Goal: Check status: Check status

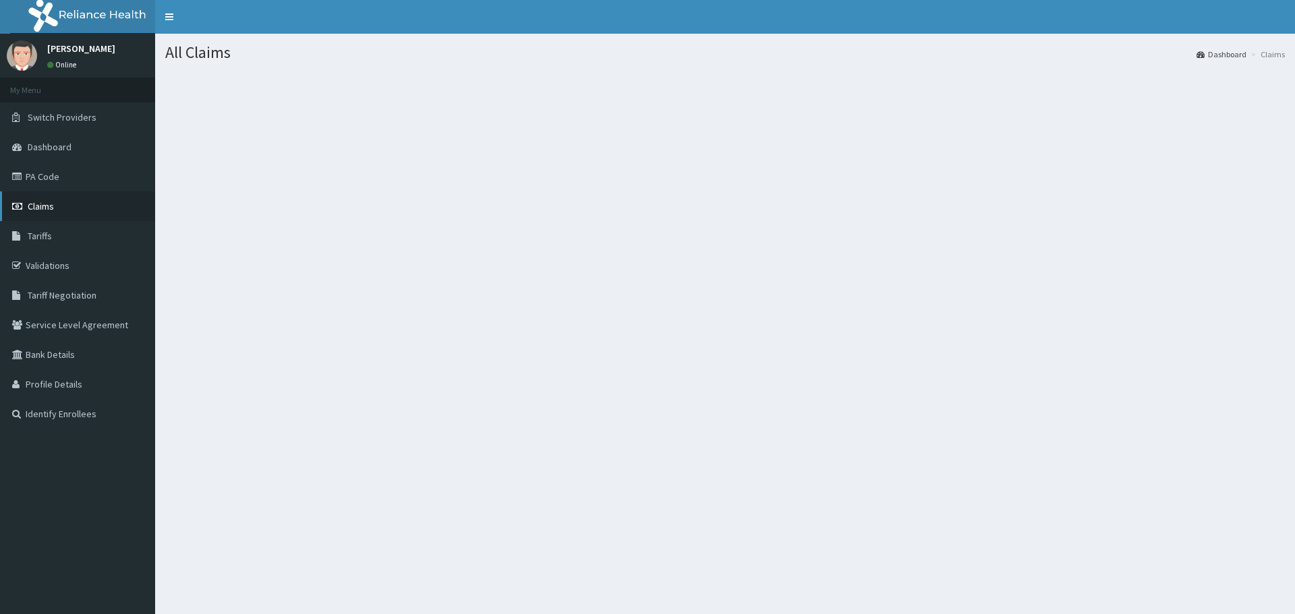
click at [36, 208] on span "Claims" at bounding box center [41, 206] width 26 height 12
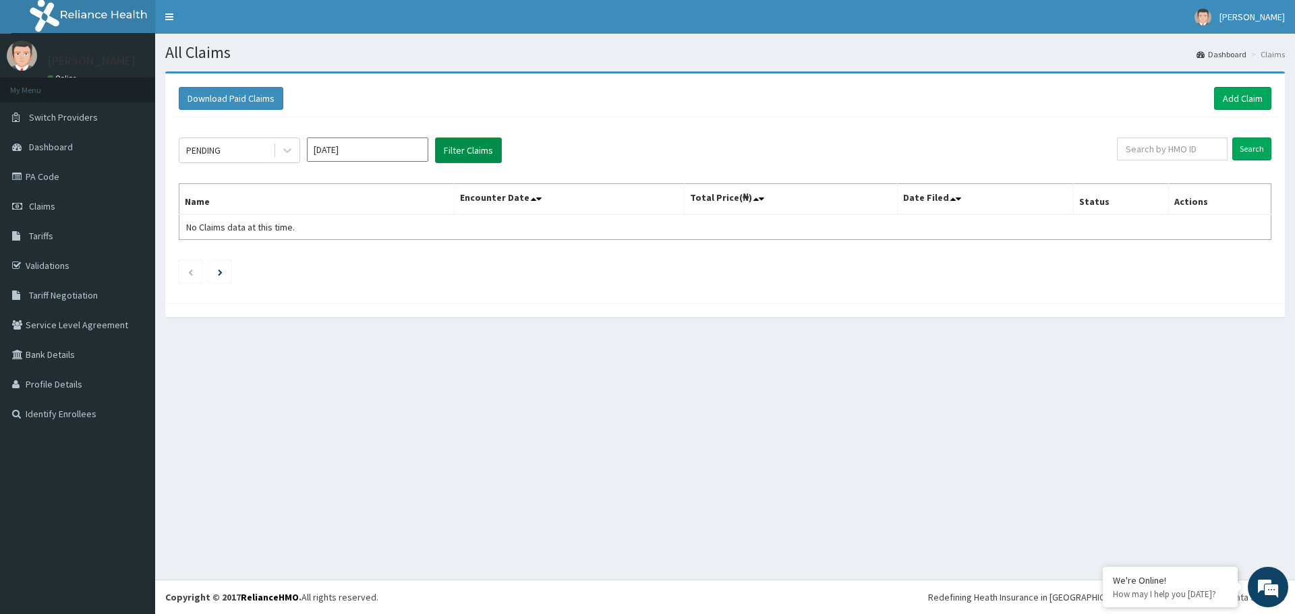
click at [445, 154] on button "Filter Claims" at bounding box center [468, 151] width 67 height 26
click at [399, 153] on input "Oct 2025" at bounding box center [367, 150] width 121 height 24
click at [400, 266] on div "Sep" at bounding box center [407, 261] width 27 height 25
click at [282, 150] on icon at bounding box center [287, 150] width 13 height 13
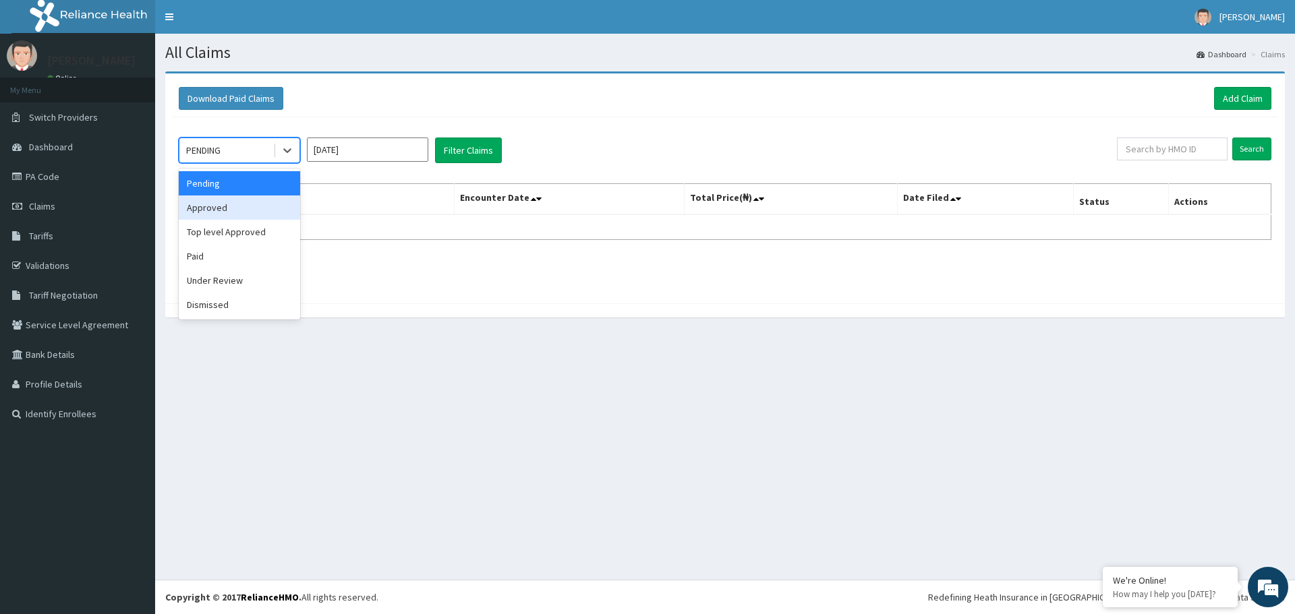
click at [222, 204] on div "Approved" at bounding box center [239, 208] width 121 height 24
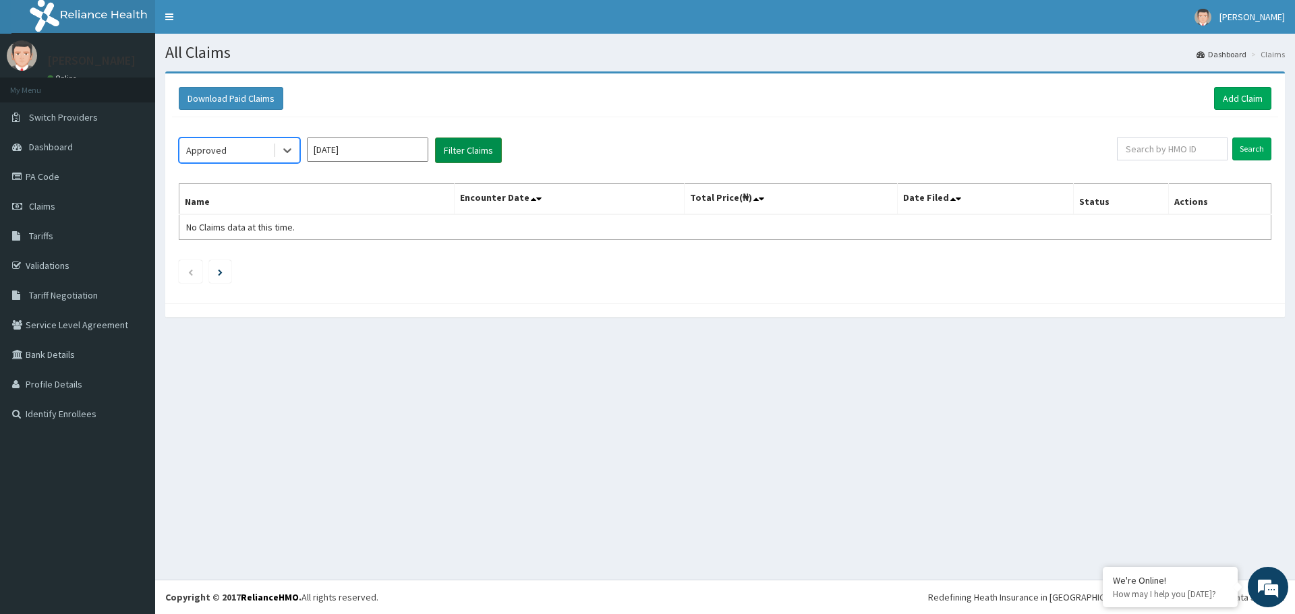
click at [464, 160] on button "Filter Claims" at bounding box center [468, 151] width 67 height 26
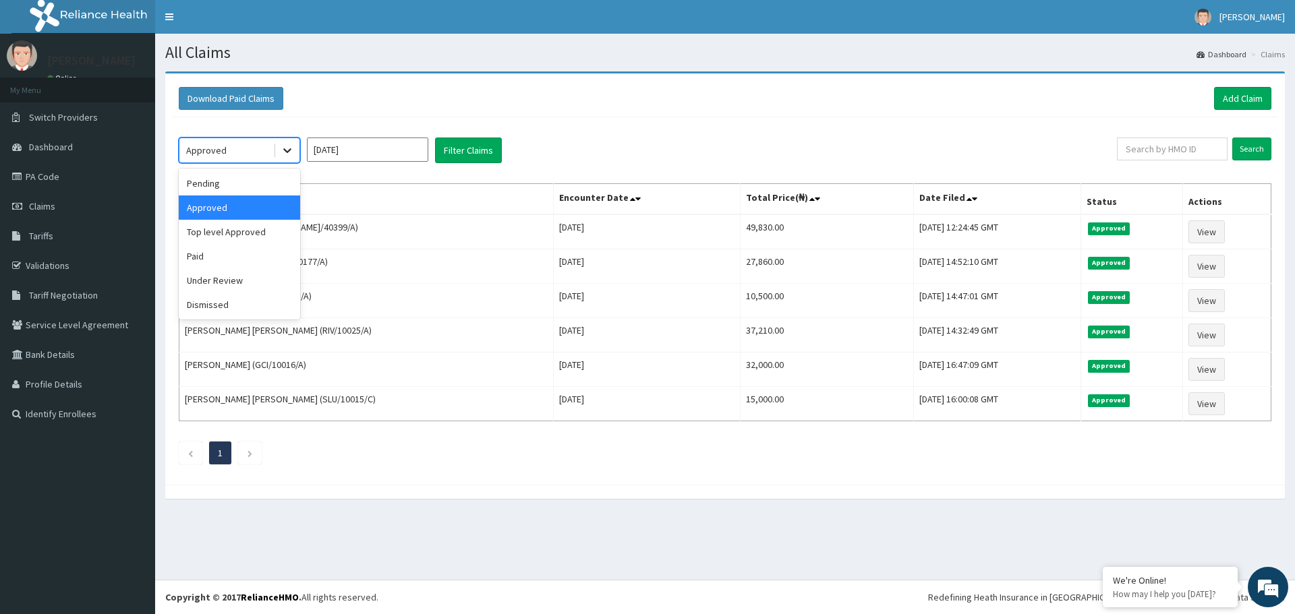
click at [287, 156] on icon at bounding box center [287, 150] width 13 height 13
click at [210, 231] on div "Top level Approved" at bounding box center [239, 232] width 121 height 24
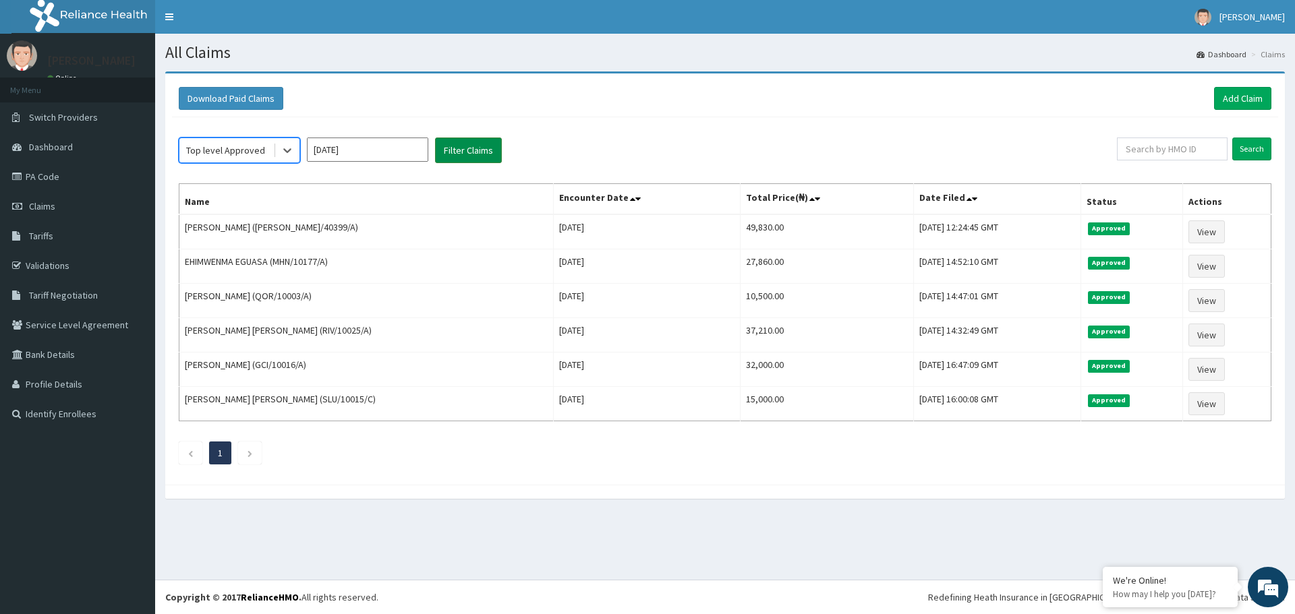
click at [454, 151] on button "Filter Claims" at bounding box center [468, 151] width 67 height 26
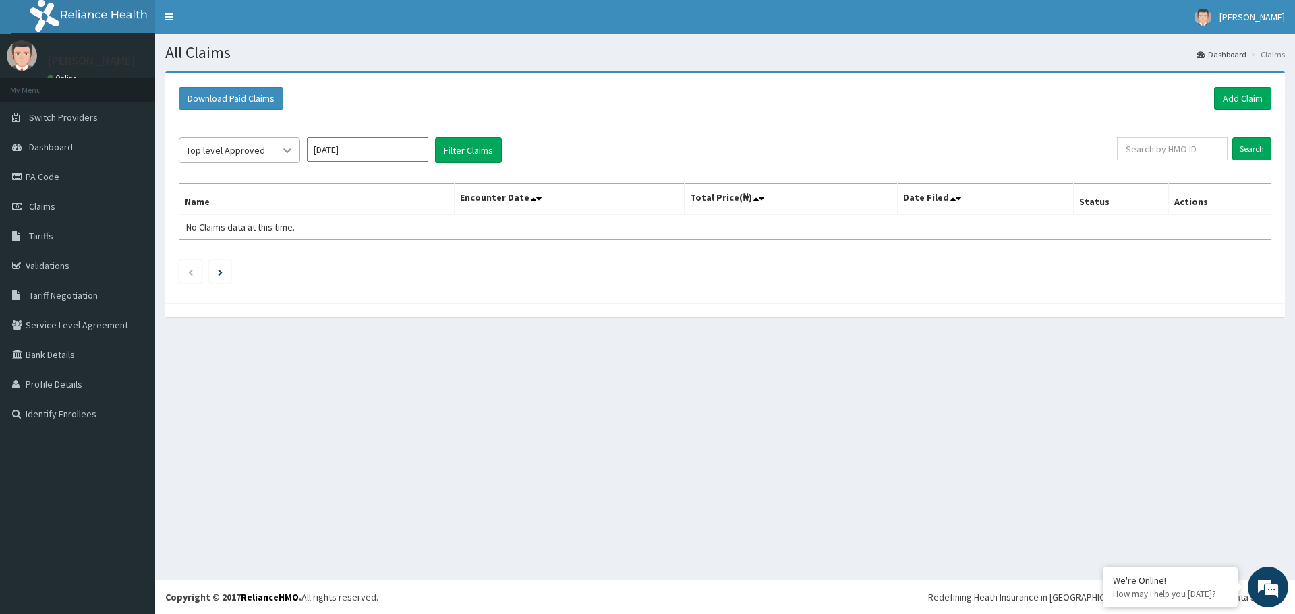
click at [278, 151] on div at bounding box center [287, 150] width 24 height 24
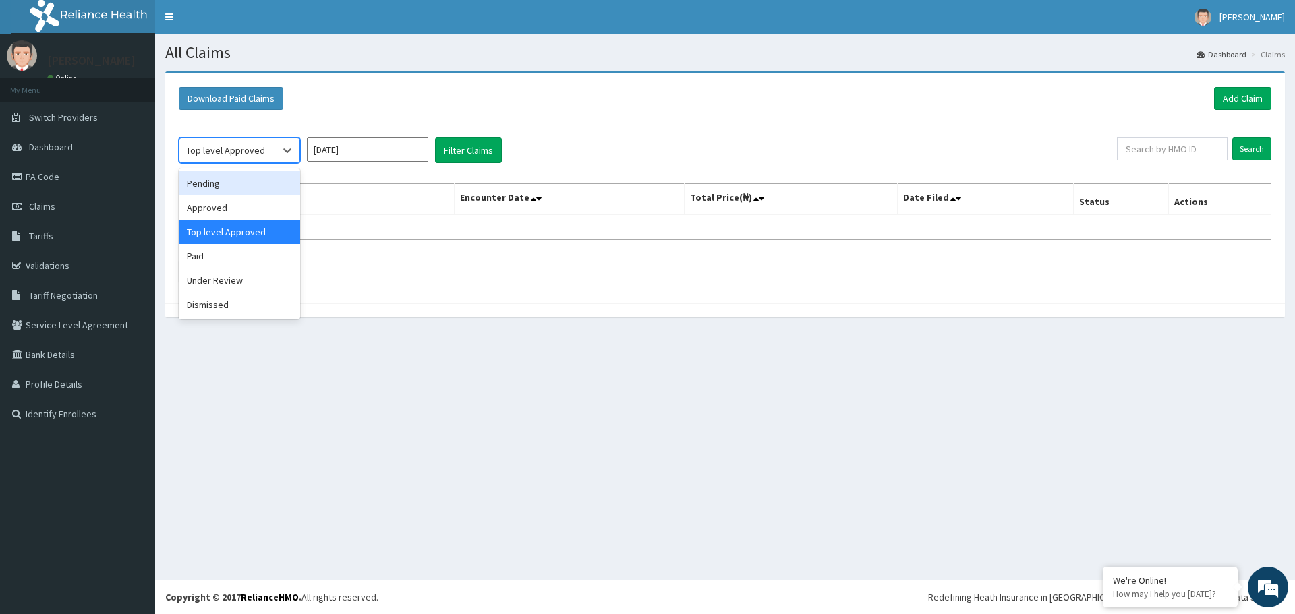
click at [229, 186] on div "Pending" at bounding box center [239, 183] width 121 height 24
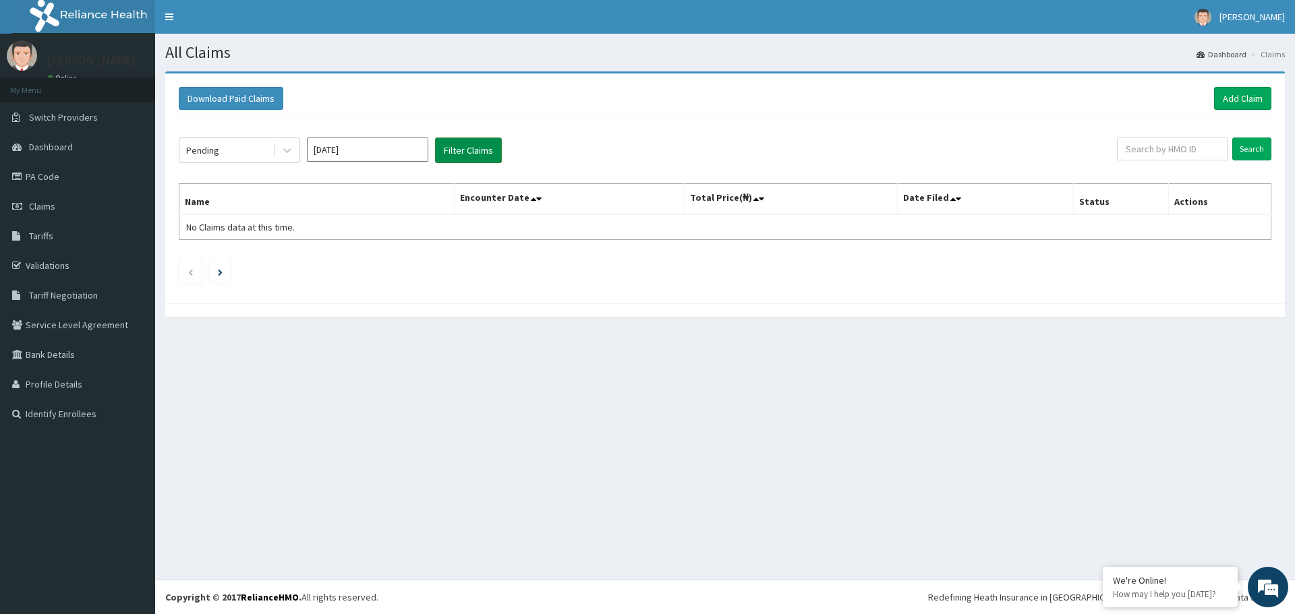
click at [457, 158] on button "Filter Claims" at bounding box center [468, 151] width 67 height 26
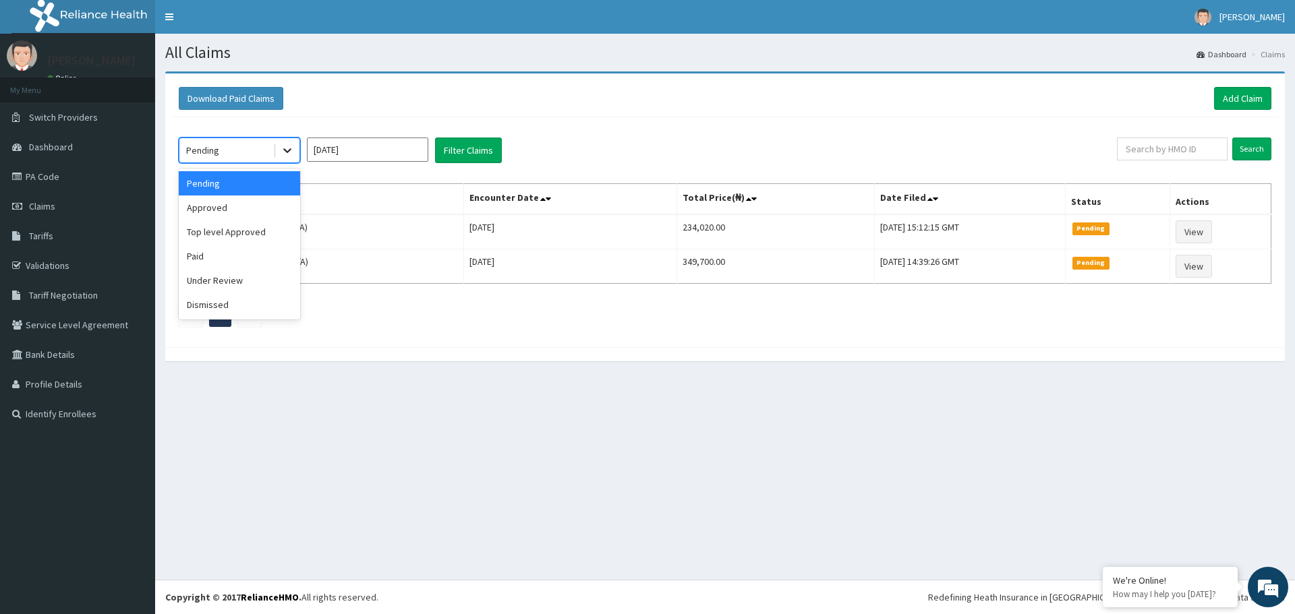
click at [286, 146] on icon at bounding box center [287, 150] width 13 height 13
click at [206, 255] on div "Paid" at bounding box center [239, 256] width 121 height 24
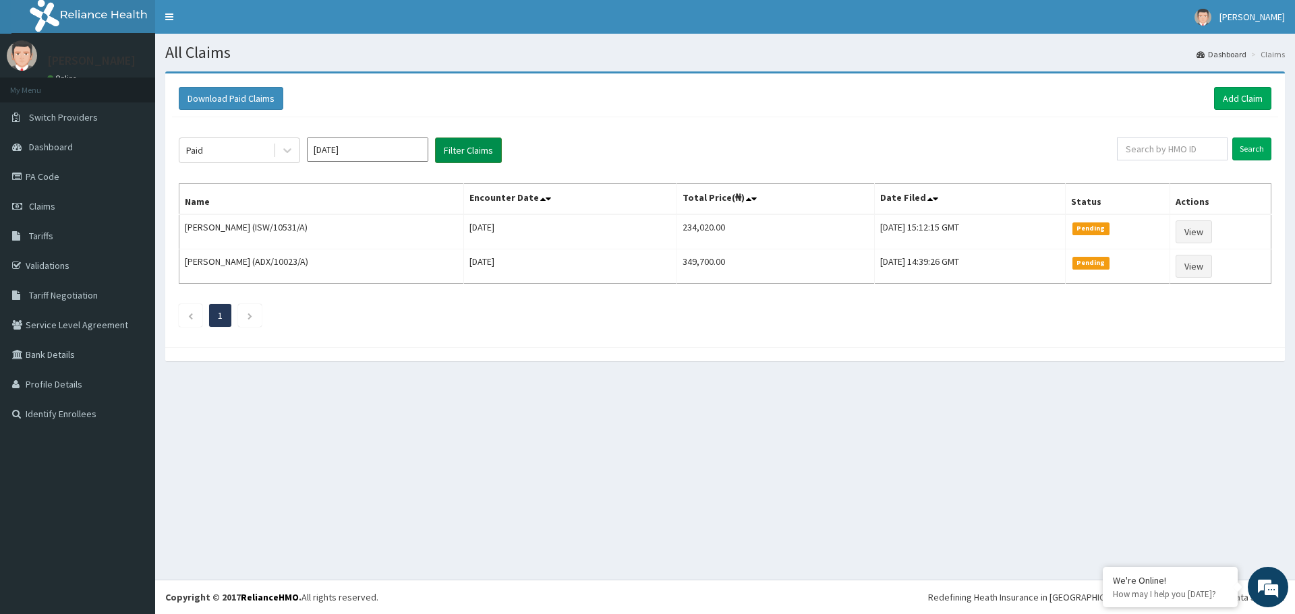
click at [447, 148] on button "Filter Claims" at bounding box center [468, 151] width 67 height 26
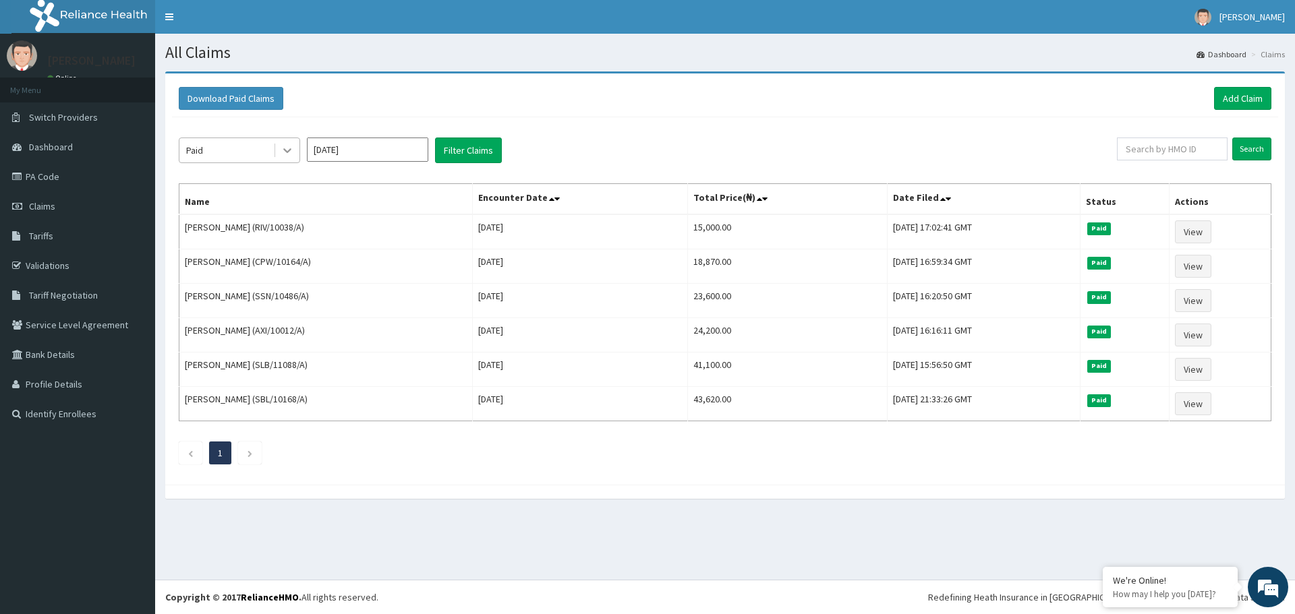
click at [287, 154] on icon at bounding box center [287, 150] width 13 height 13
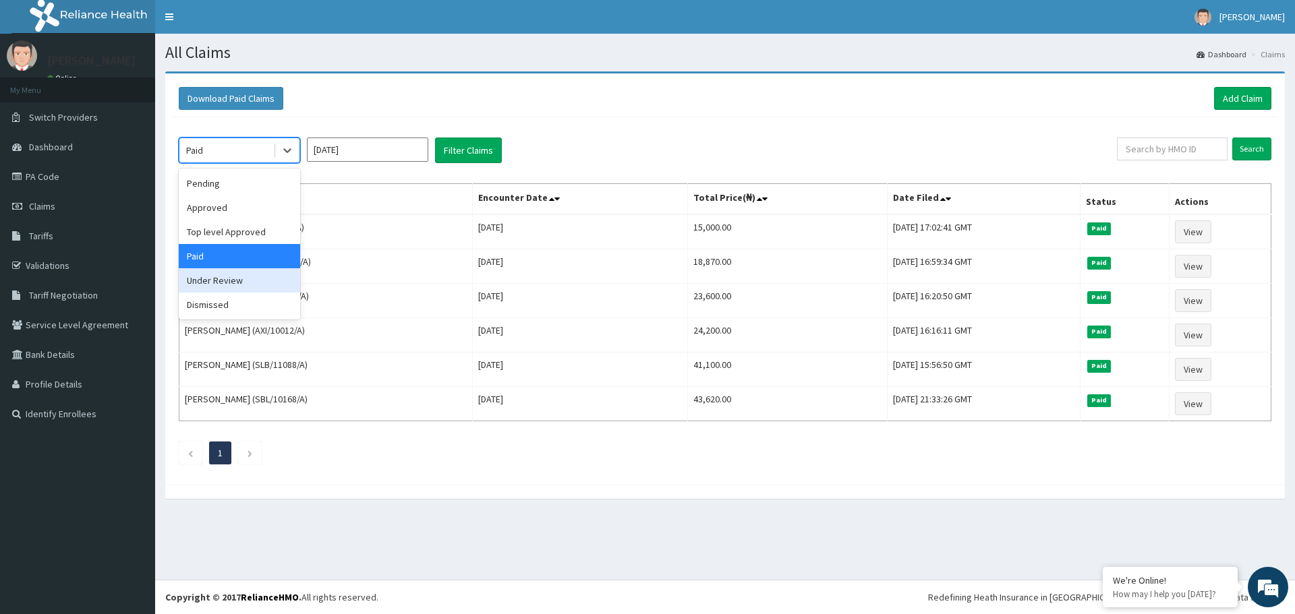
click at [237, 284] on div "Under Review" at bounding box center [239, 280] width 121 height 24
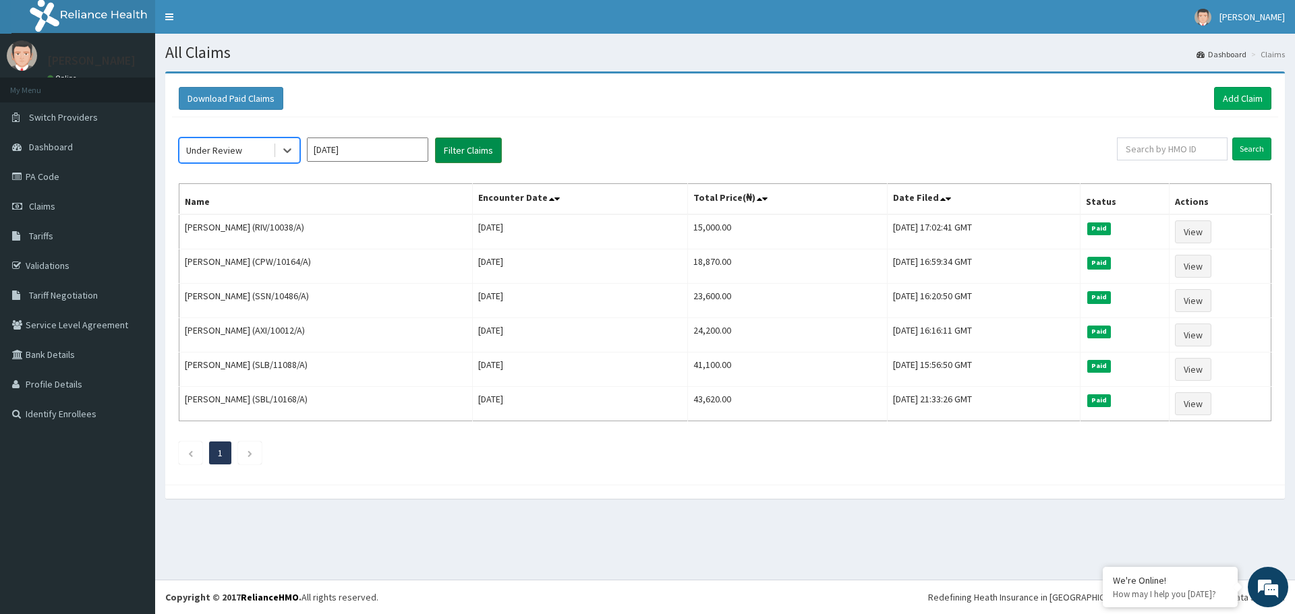
click at [477, 153] on button "Filter Claims" at bounding box center [468, 151] width 67 height 26
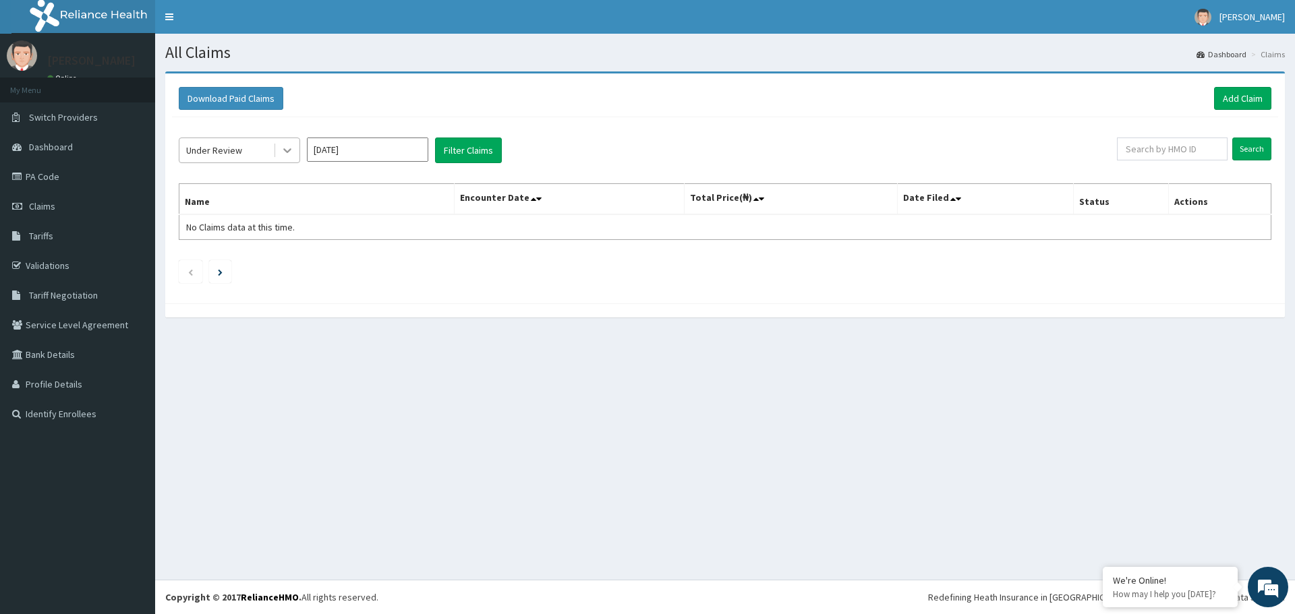
click at [278, 147] on div at bounding box center [287, 150] width 24 height 24
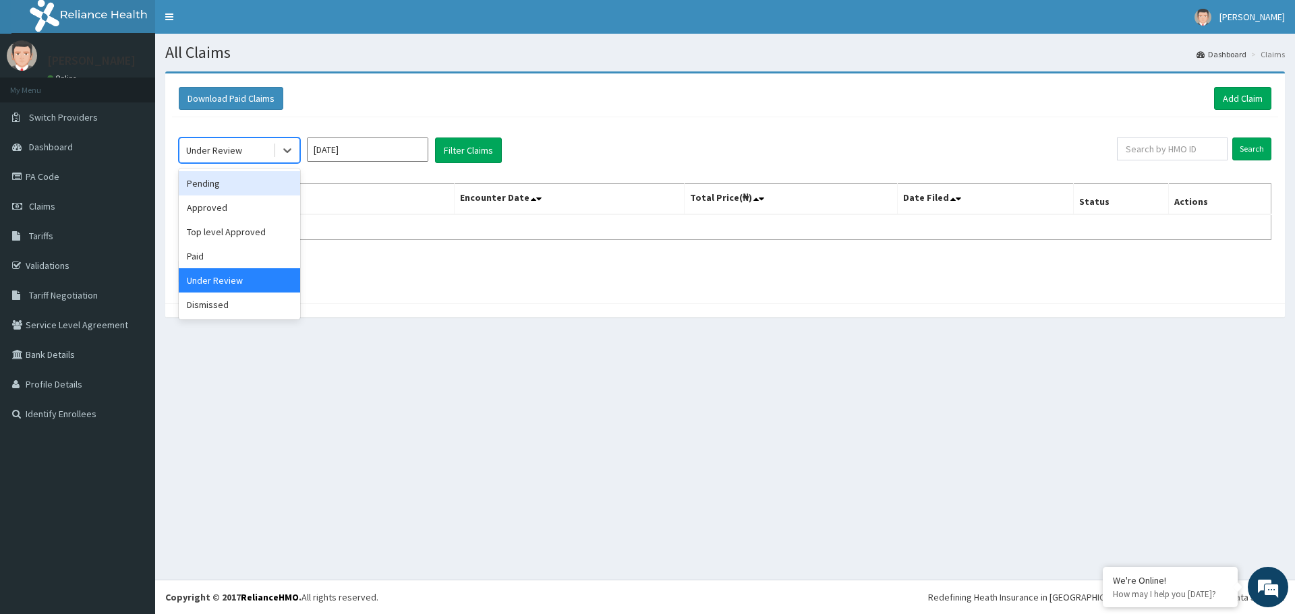
click at [238, 193] on div "Pending" at bounding box center [239, 183] width 121 height 24
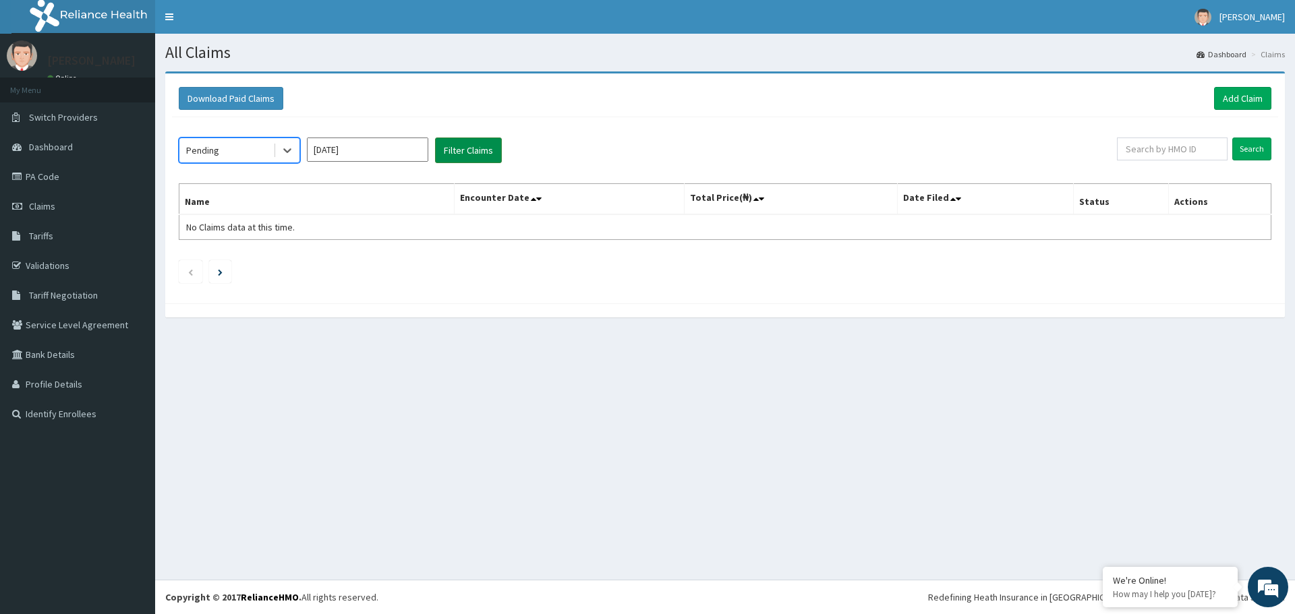
click at [489, 144] on button "Filter Claims" at bounding box center [468, 151] width 67 height 26
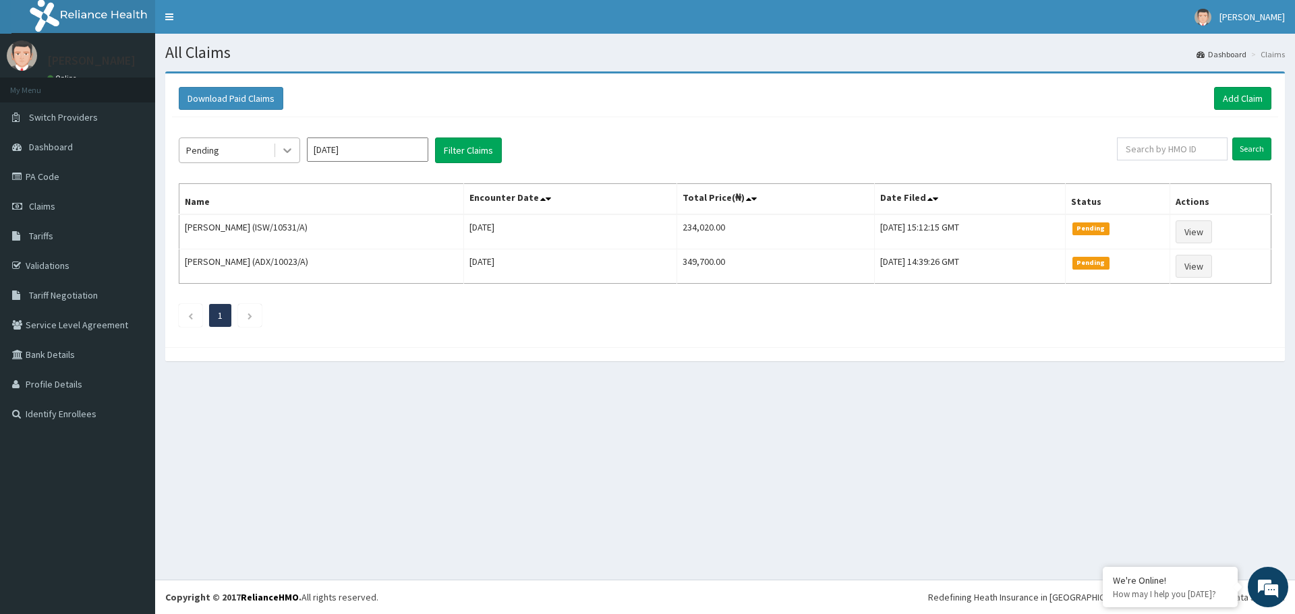
click at [294, 149] on div at bounding box center [287, 150] width 24 height 24
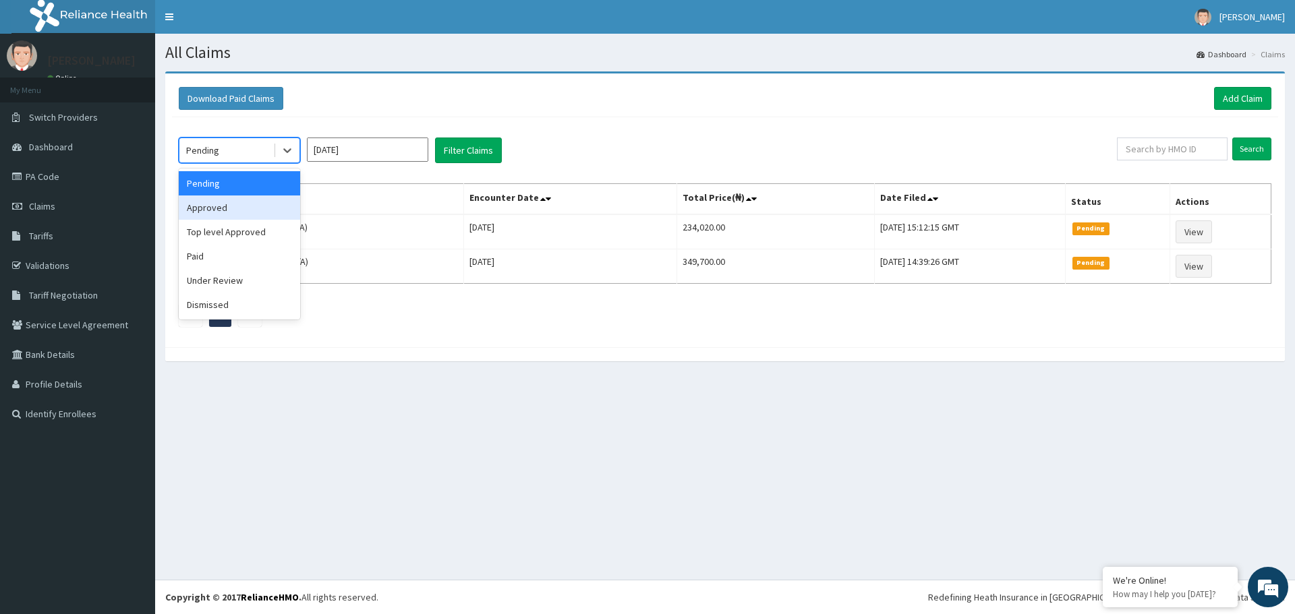
drag, startPoint x: 255, startPoint y: 212, endPoint x: 275, endPoint y: 202, distance: 22.6
click at [254, 212] on div "Approved" at bounding box center [239, 208] width 121 height 24
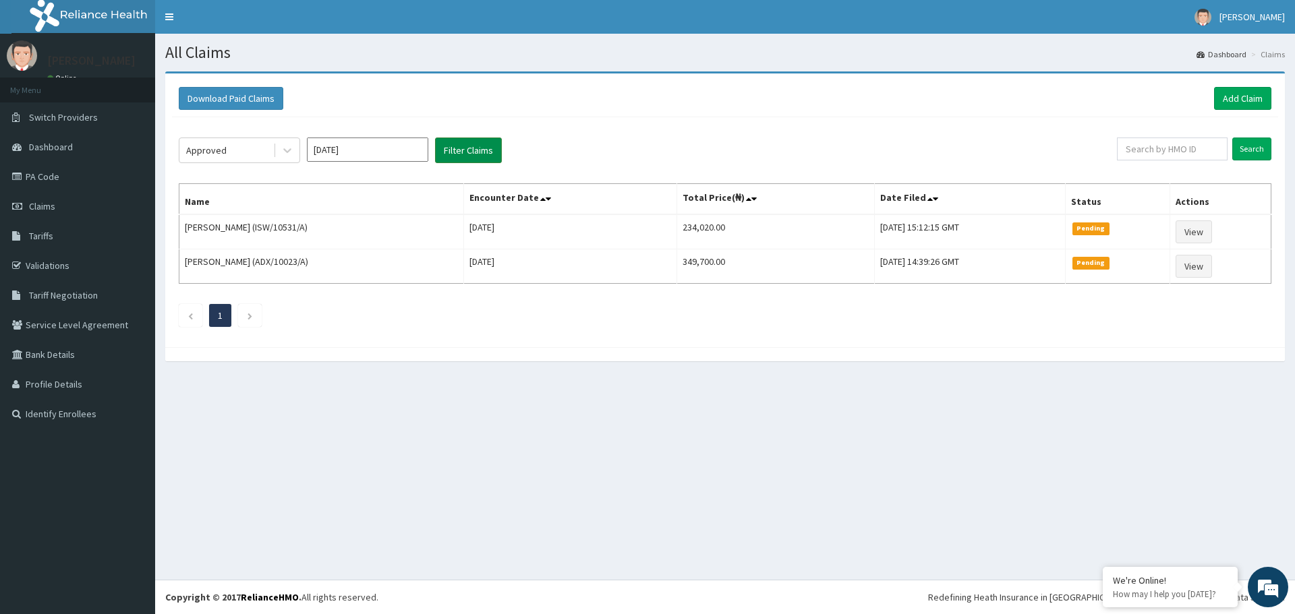
click at [468, 156] on button "Filter Claims" at bounding box center [468, 151] width 67 height 26
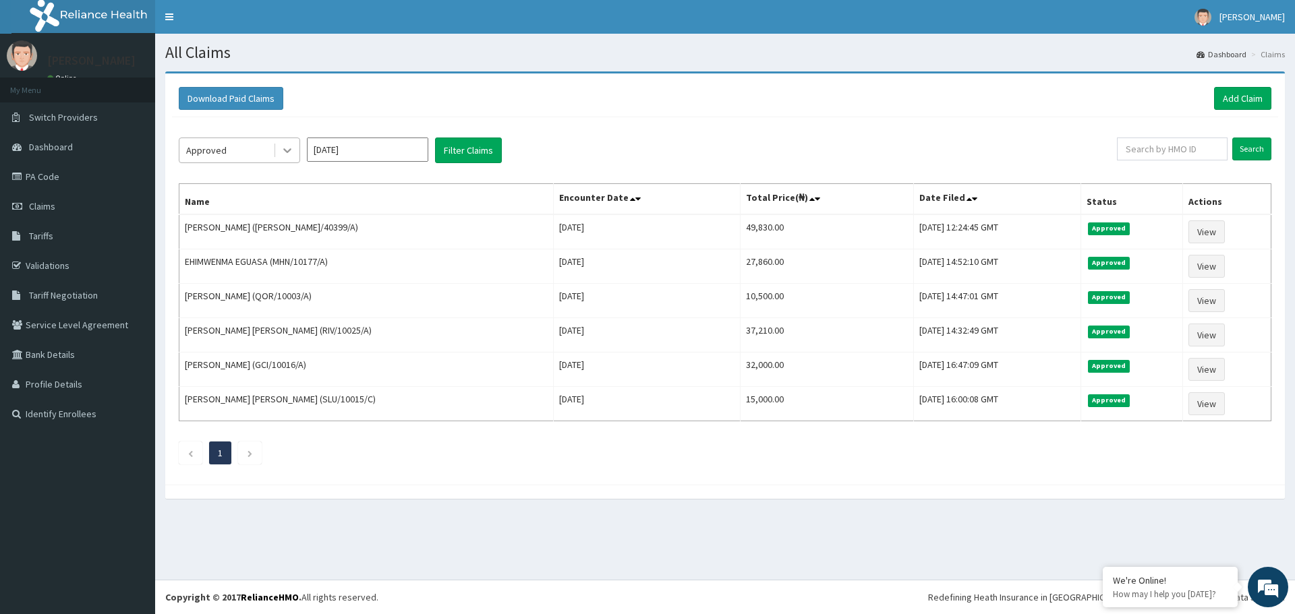
click at [284, 148] on icon at bounding box center [287, 150] width 13 height 13
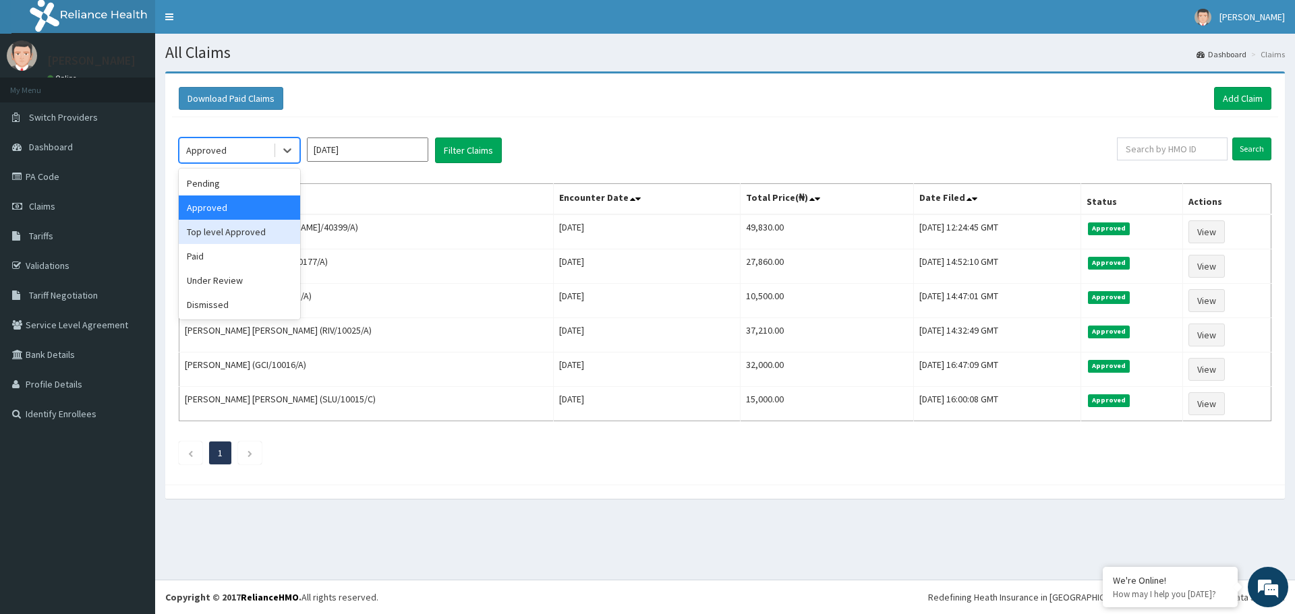
click at [249, 236] on div "Top level Approved" at bounding box center [239, 232] width 121 height 24
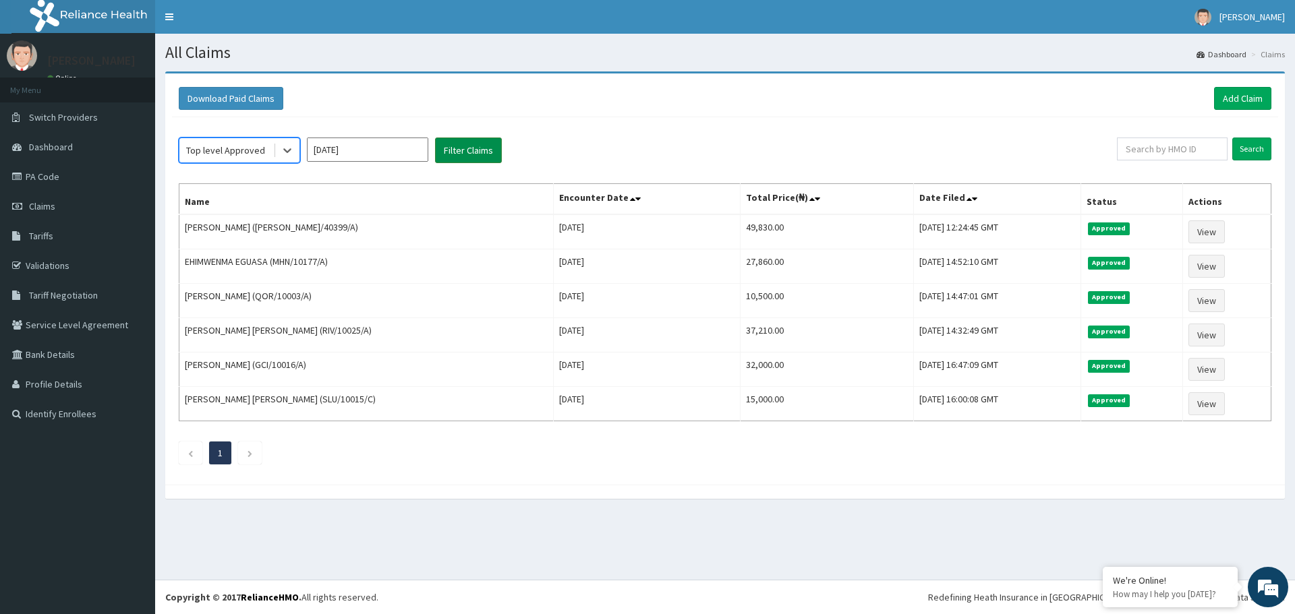
click at [454, 149] on button "Filter Claims" at bounding box center [468, 151] width 67 height 26
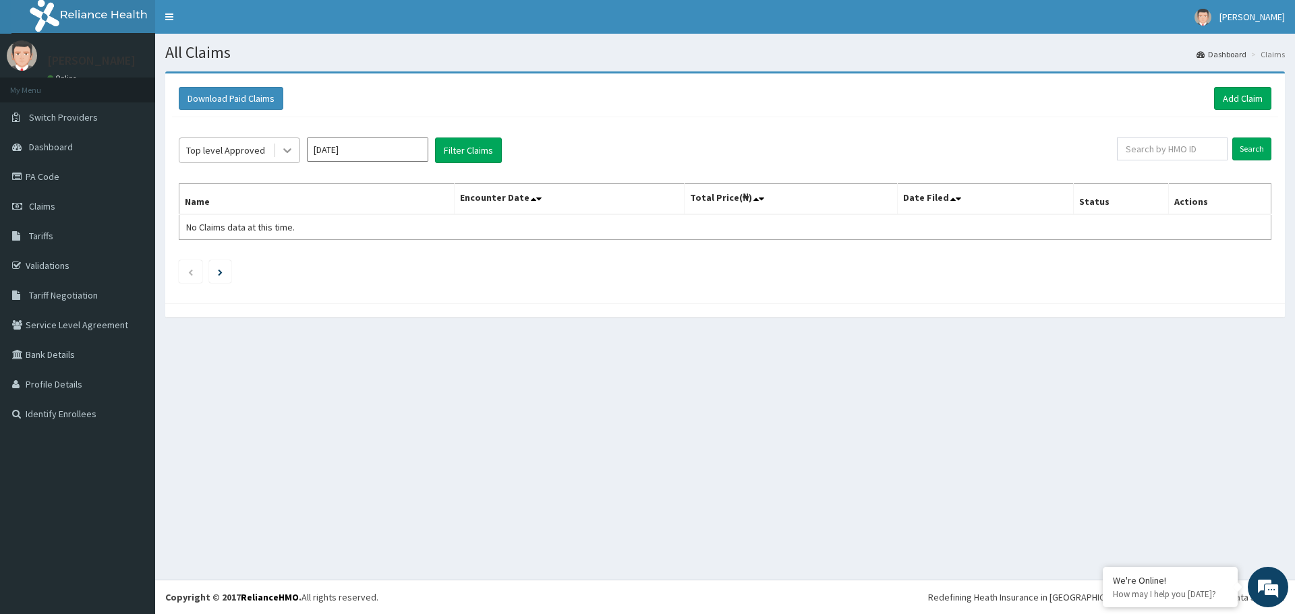
click at [286, 146] on icon at bounding box center [287, 150] width 13 height 13
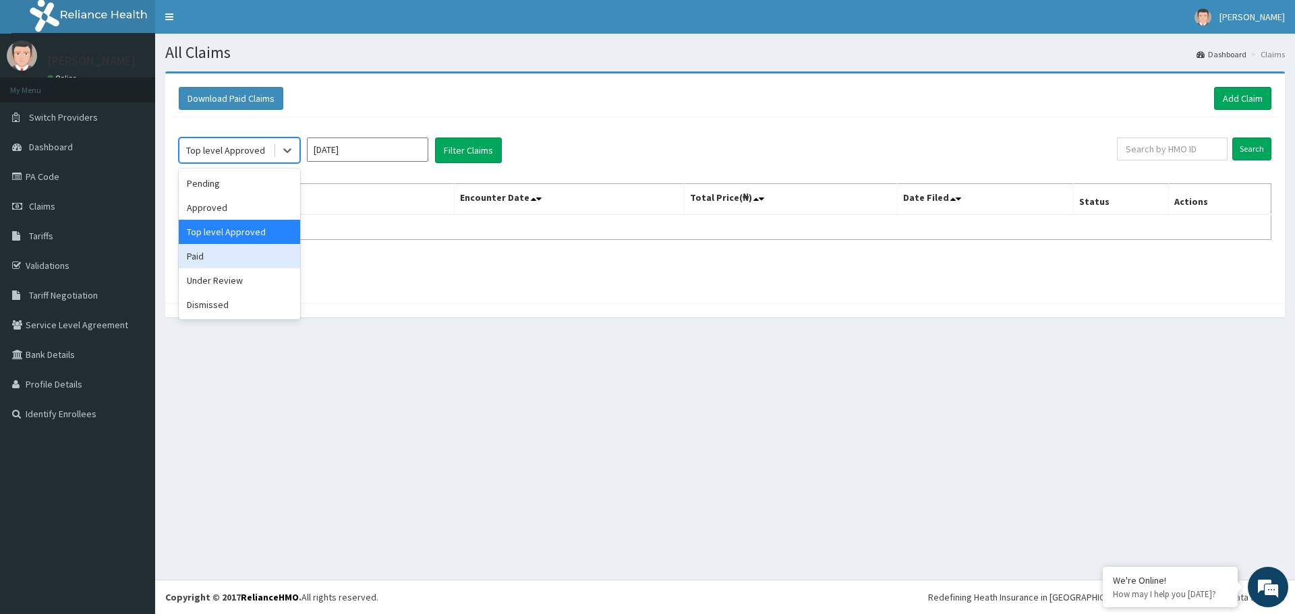
click at [208, 256] on div "Paid" at bounding box center [239, 256] width 121 height 24
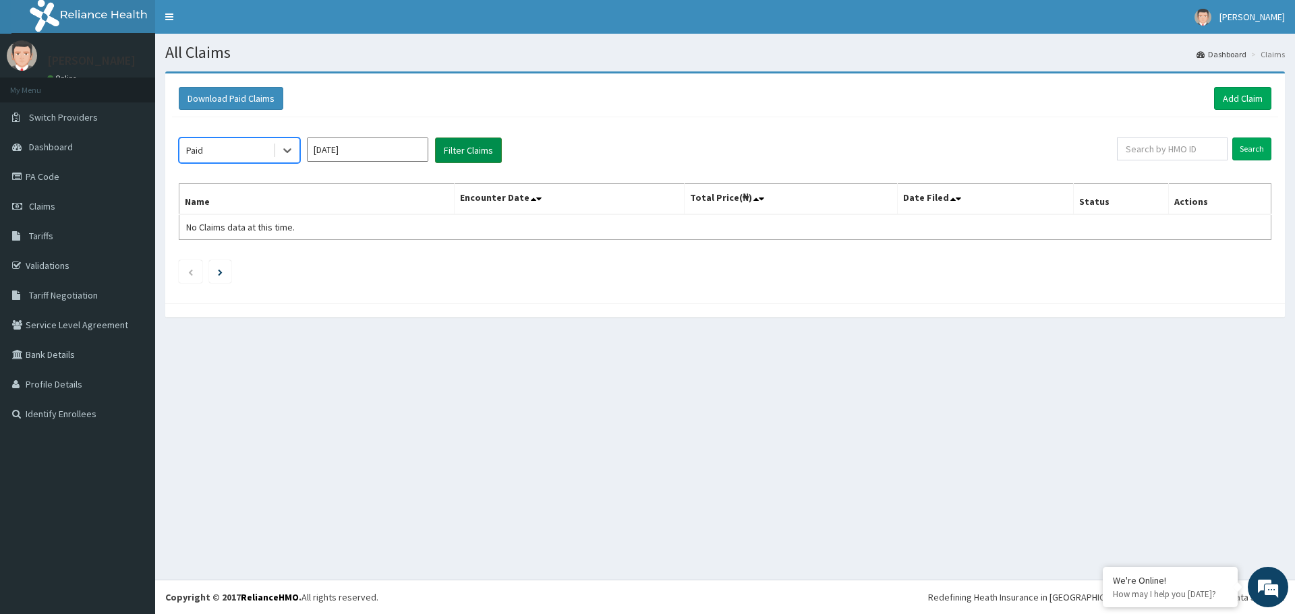
click at [484, 148] on button "Filter Claims" at bounding box center [468, 151] width 67 height 26
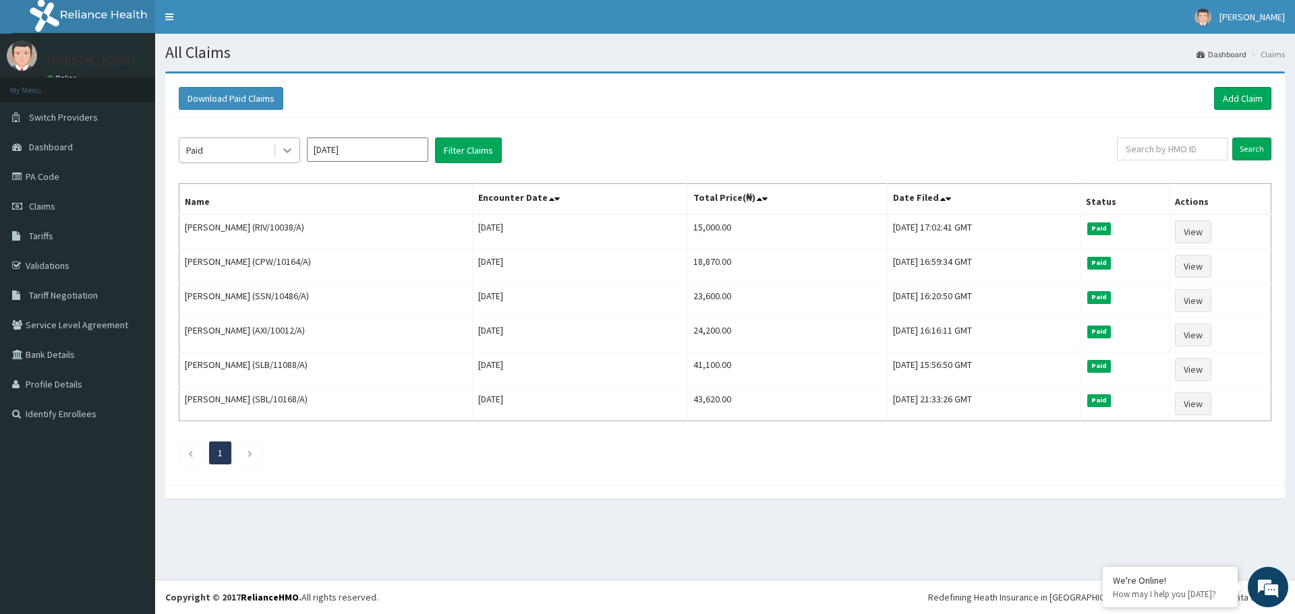
click at [292, 147] on icon at bounding box center [287, 150] width 13 height 13
click at [466, 153] on button "Filter Claims" at bounding box center [468, 151] width 67 height 26
click at [351, 153] on input "Sep 2025" at bounding box center [367, 150] width 121 height 24
click at [328, 289] on div "Oct" at bounding box center [327, 290] width 27 height 25
click at [463, 151] on button "Filter Claims" at bounding box center [468, 151] width 67 height 26
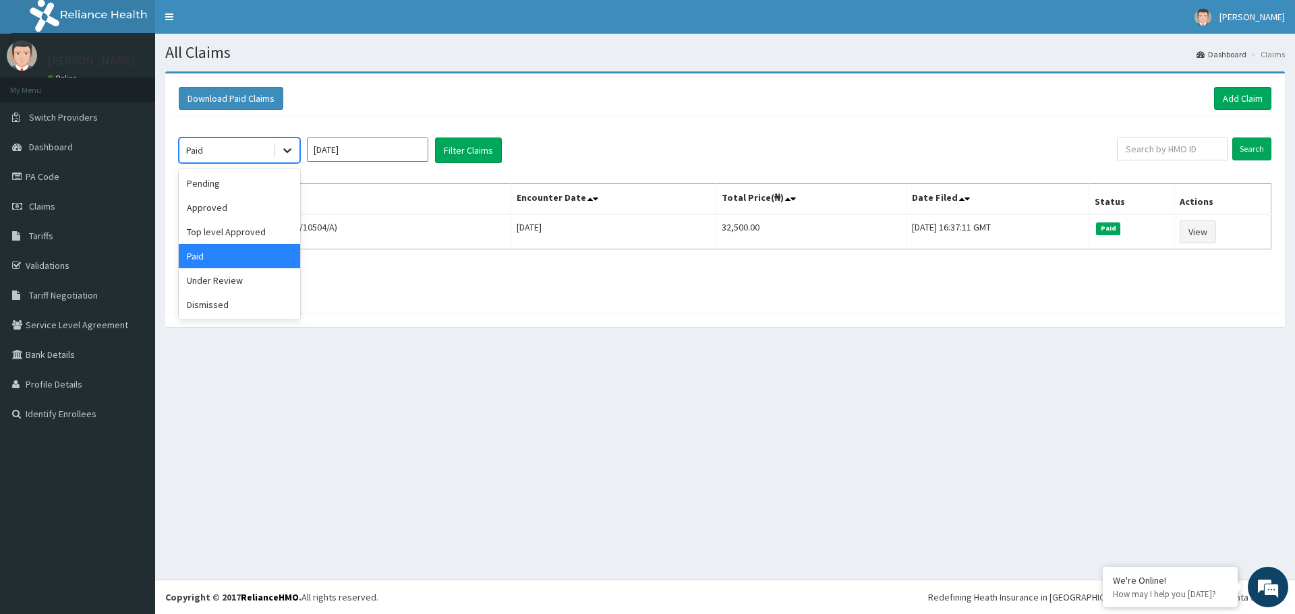
click at [281, 148] on icon at bounding box center [287, 150] width 13 height 13
click at [200, 184] on div "Pending" at bounding box center [239, 183] width 121 height 24
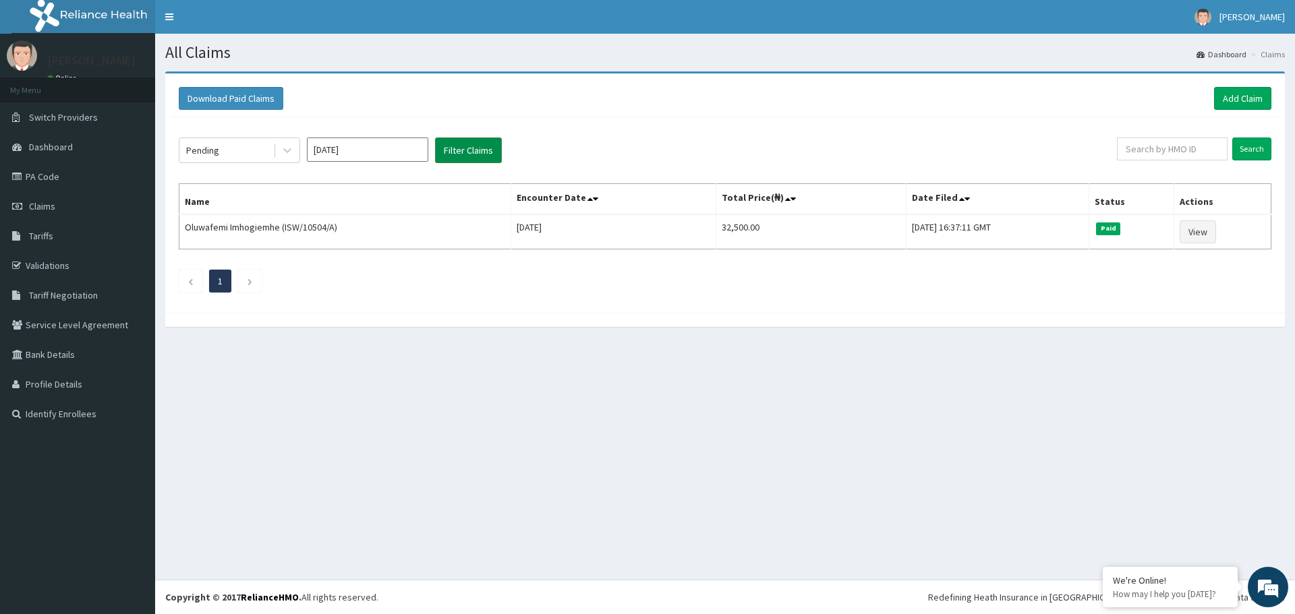
click at [451, 154] on button "Filter Claims" at bounding box center [468, 151] width 67 height 26
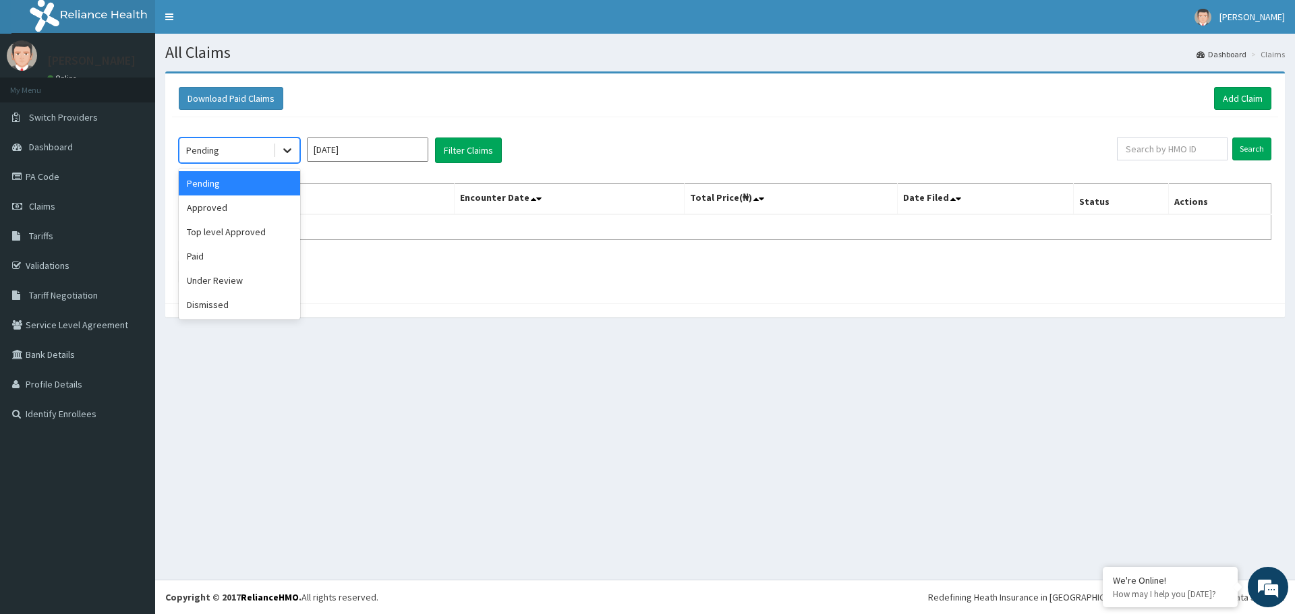
click at [287, 152] on icon at bounding box center [287, 151] width 8 height 5
click at [363, 156] on input "Oct 2025" at bounding box center [367, 150] width 121 height 24
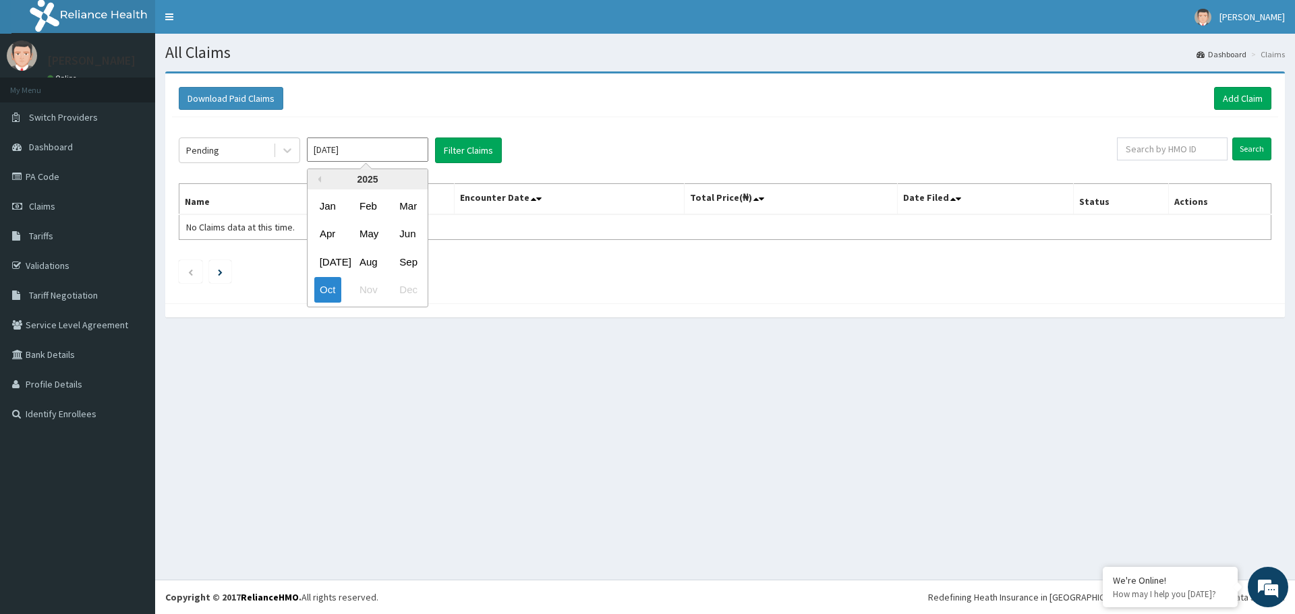
drag, startPoint x: 401, startPoint y: 260, endPoint x: 401, endPoint y: 246, distance: 13.5
click at [402, 260] on div "Sep" at bounding box center [407, 261] width 27 height 25
type input "Sep 2025"
click at [276, 154] on div at bounding box center [287, 150] width 24 height 24
click at [462, 150] on button "Filter Claims" at bounding box center [468, 151] width 67 height 26
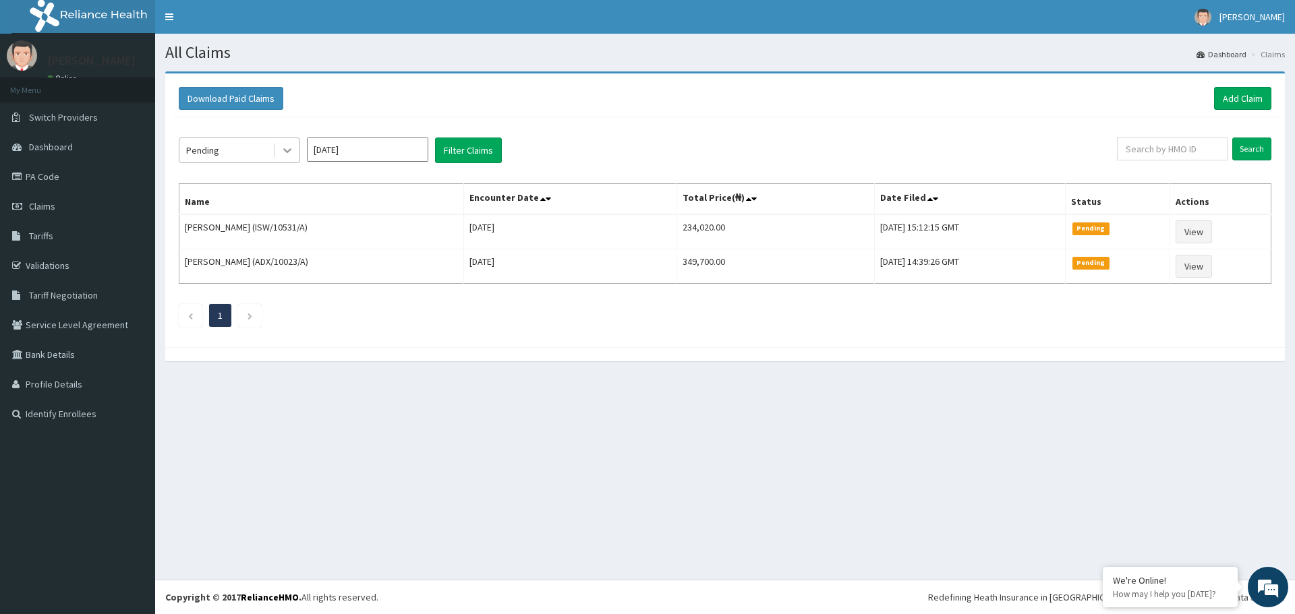
click at [283, 156] on icon at bounding box center [287, 150] width 13 height 13
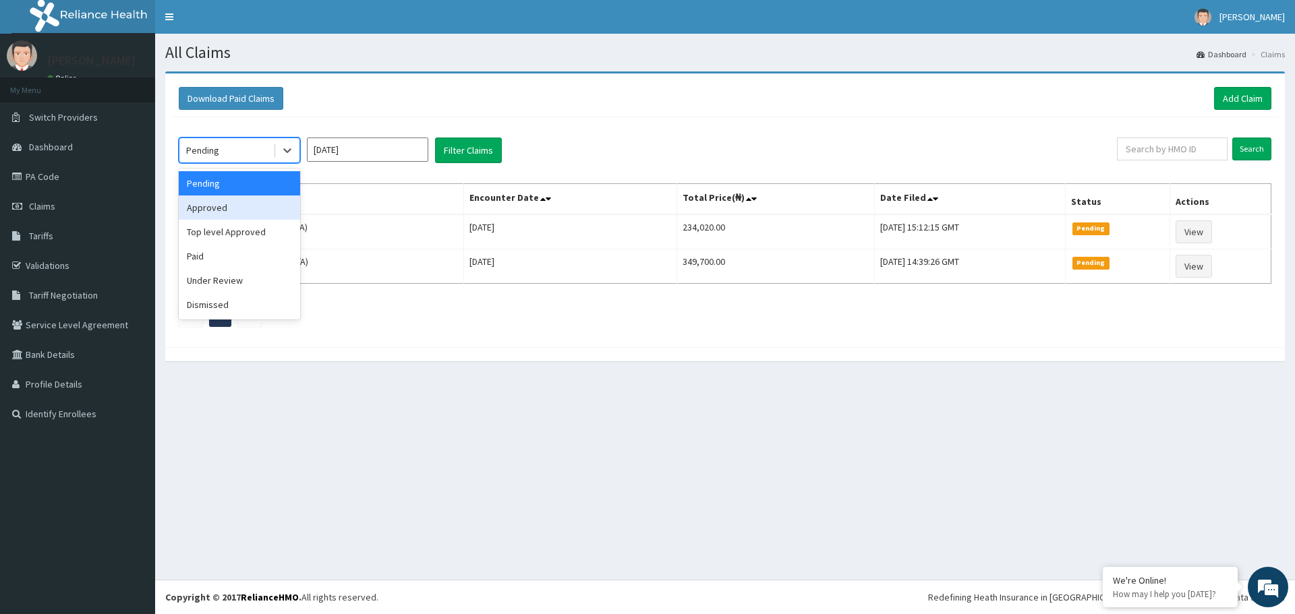
click at [244, 212] on div "Approved" at bounding box center [239, 208] width 121 height 24
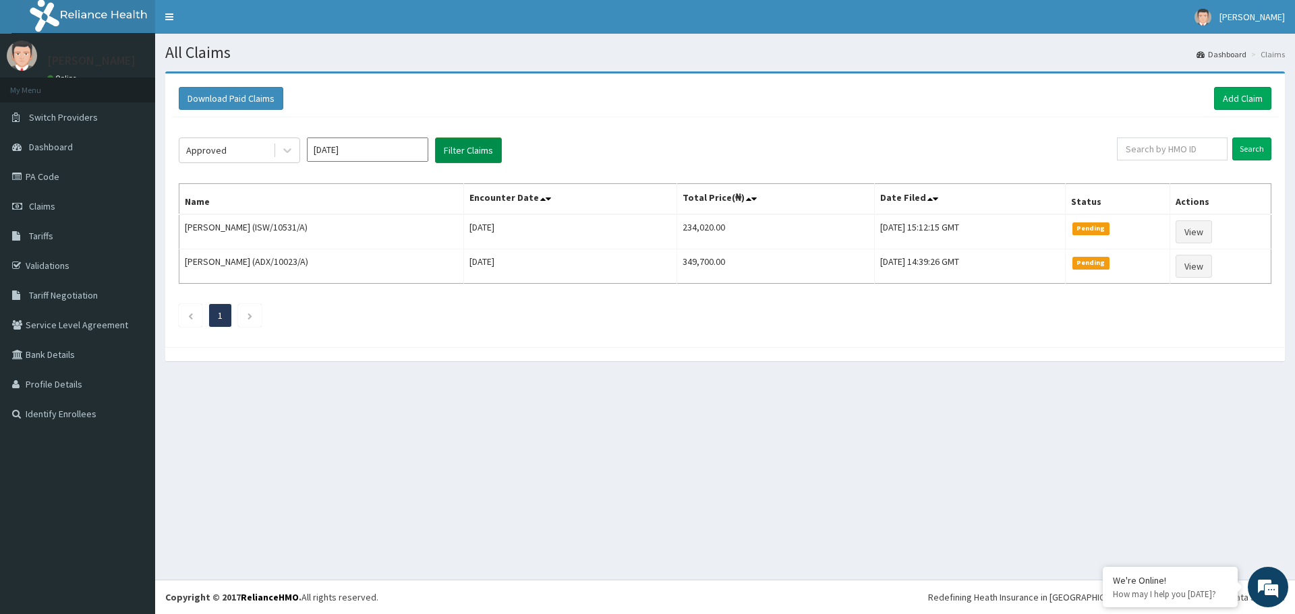
click at [461, 154] on button "Filter Claims" at bounding box center [468, 151] width 67 height 26
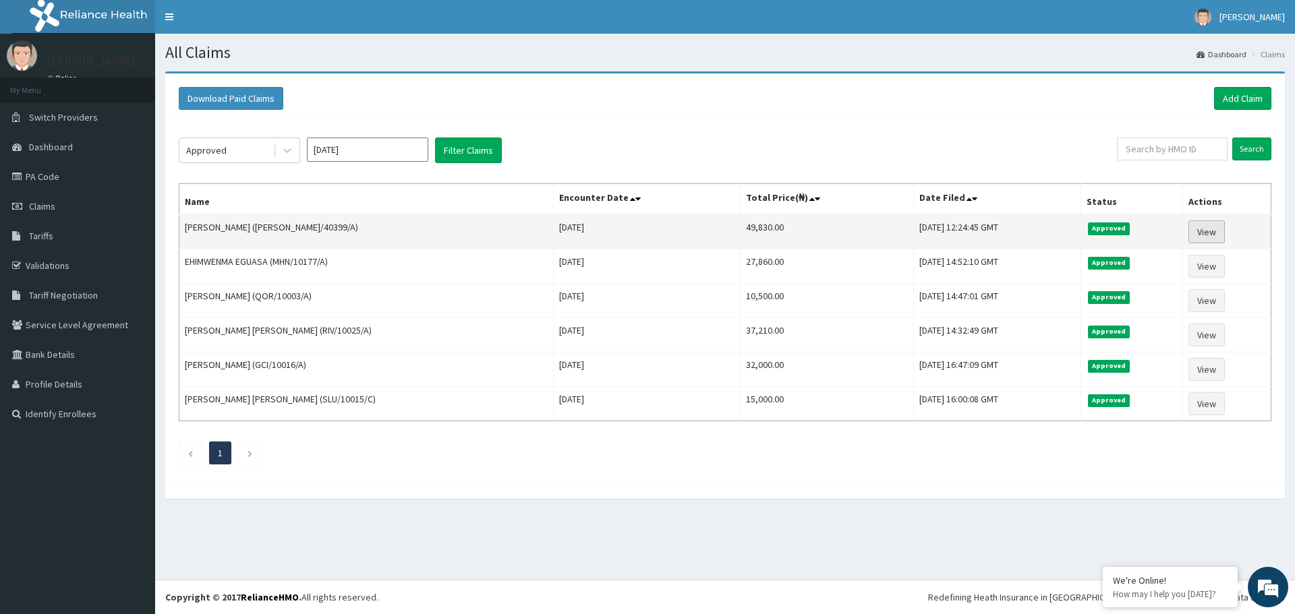
click at [1200, 228] on link "View" at bounding box center [1206, 231] width 36 height 23
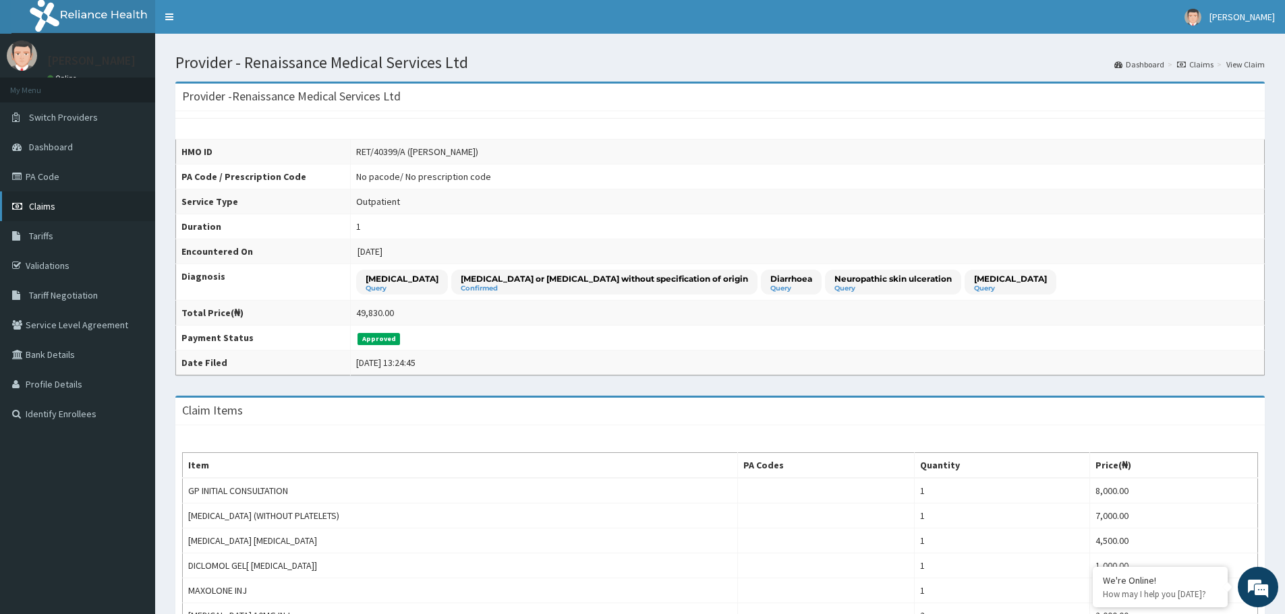
click at [32, 207] on span "Claims" at bounding box center [42, 206] width 26 height 12
click at [40, 210] on span "Claims" at bounding box center [42, 206] width 26 height 12
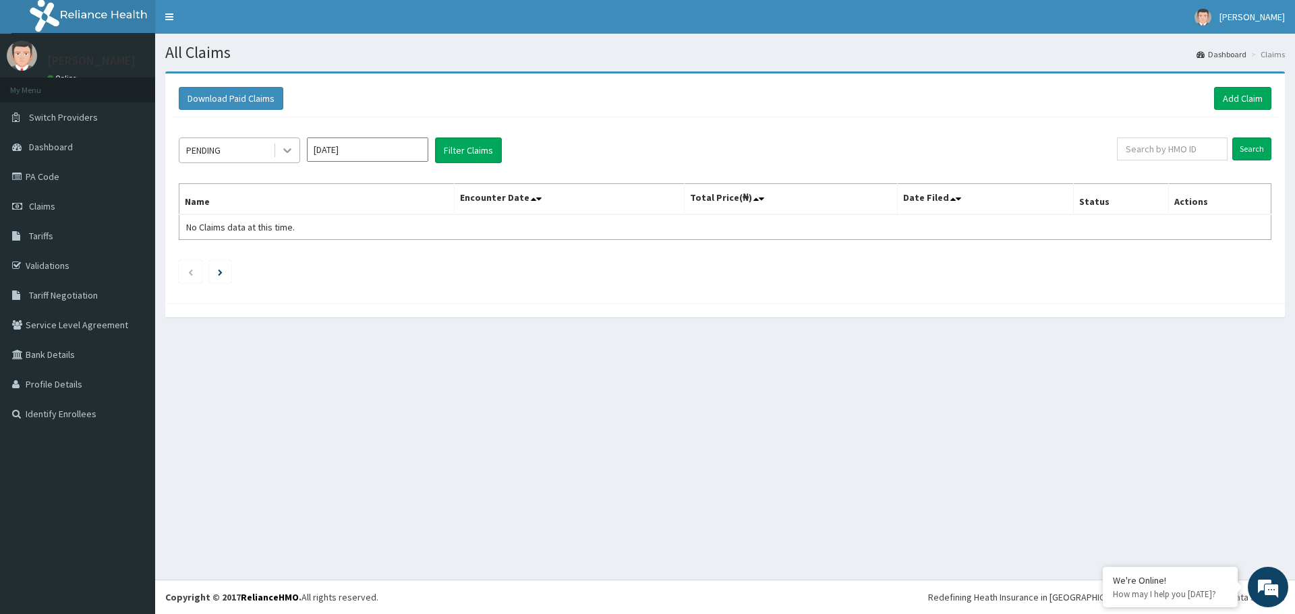
click at [287, 157] on icon at bounding box center [287, 150] width 13 height 13
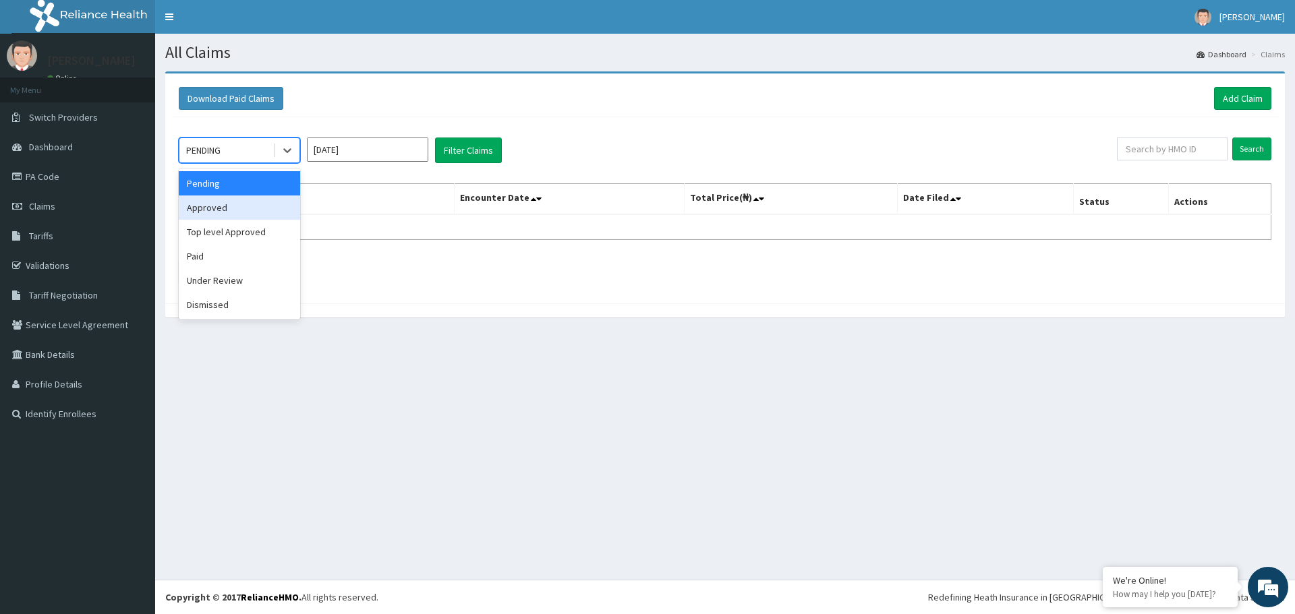
click at [232, 208] on div "Approved" at bounding box center [239, 208] width 121 height 24
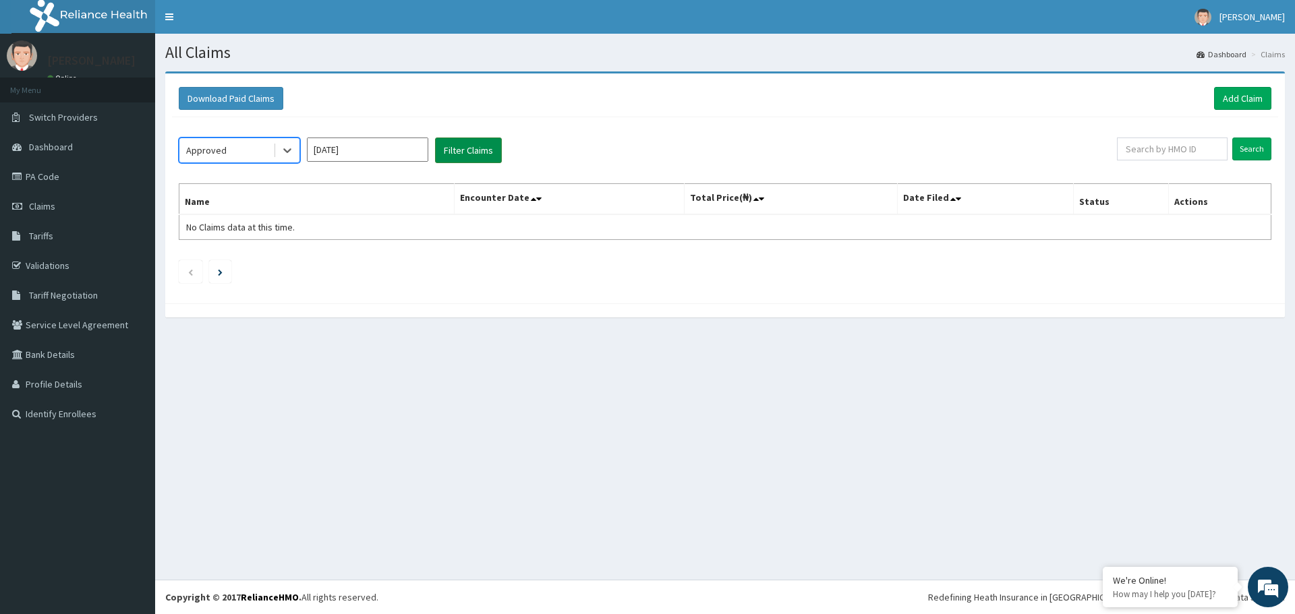
click at [444, 154] on button "Filter Claims" at bounding box center [468, 151] width 67 height 26
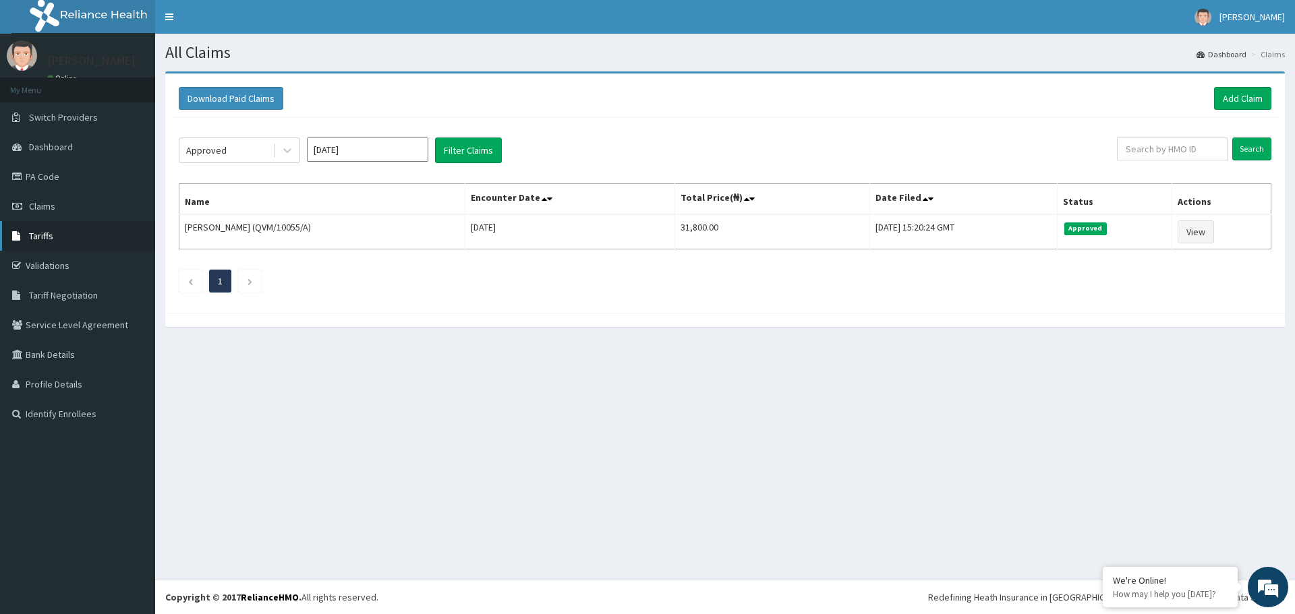
click at [50, 242] on link "Tariffs" at bounding box center [77, 236] width 155 height 30
